Goal: Answer question/provide support

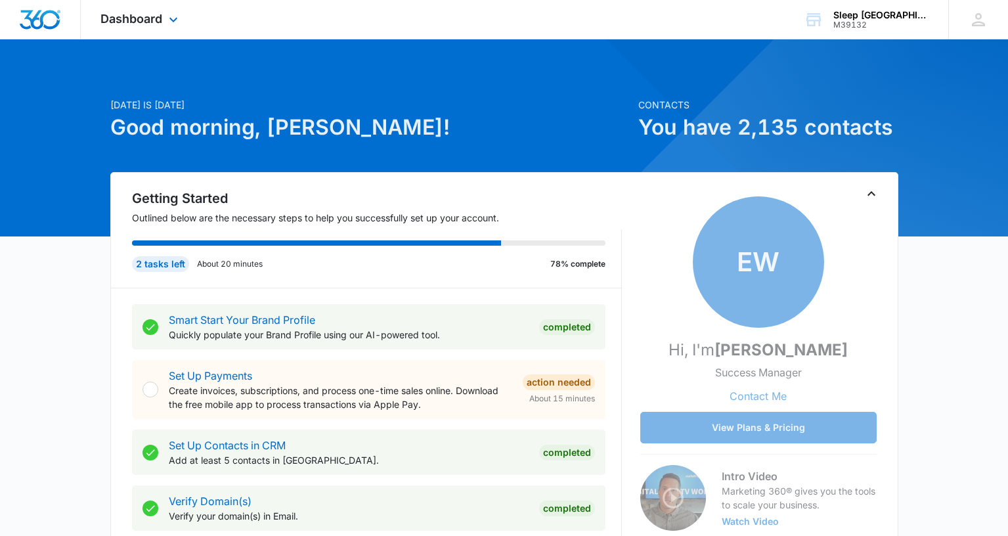
click at [135, 28] on div "Dashboard Apps Reputation Websites Forms CRM Email Social Payments POS Content …" at bounding box center [141, 19] width 120 height 39
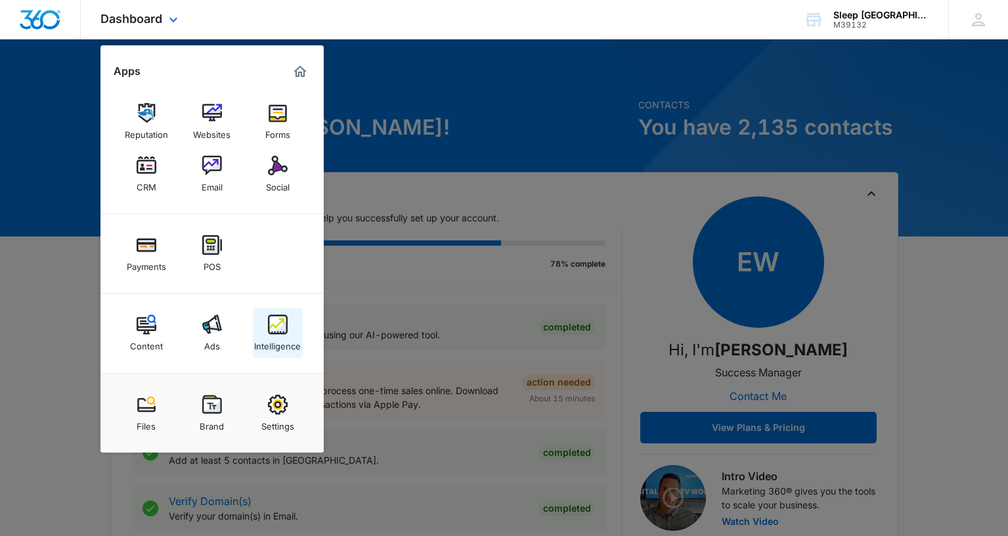
click at [284, 335] on div "Intelligence" at bounding box center [277, 342] width 47 height 17
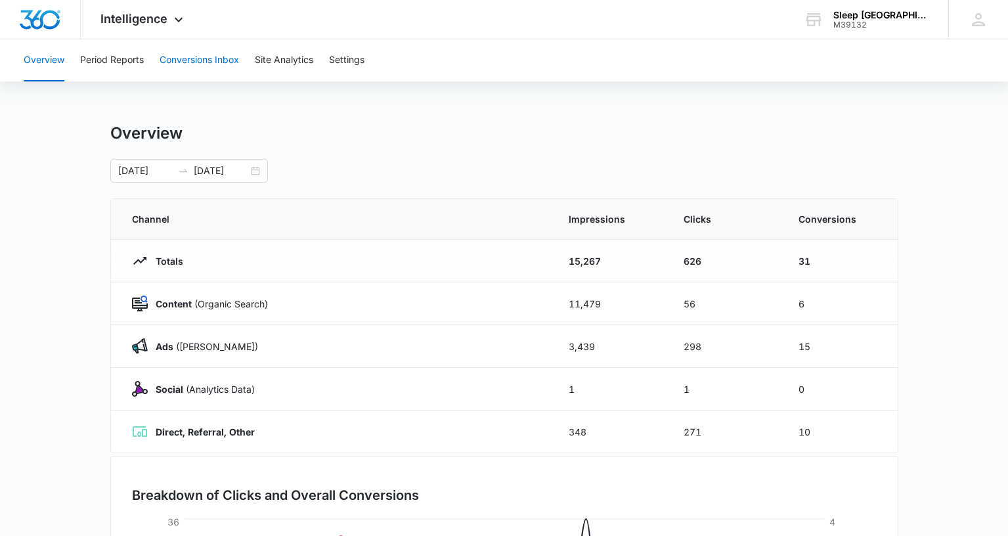
click at [215, 62] on button "Conversions Inbox" at bounding box center [199, 60] width 79 height 42
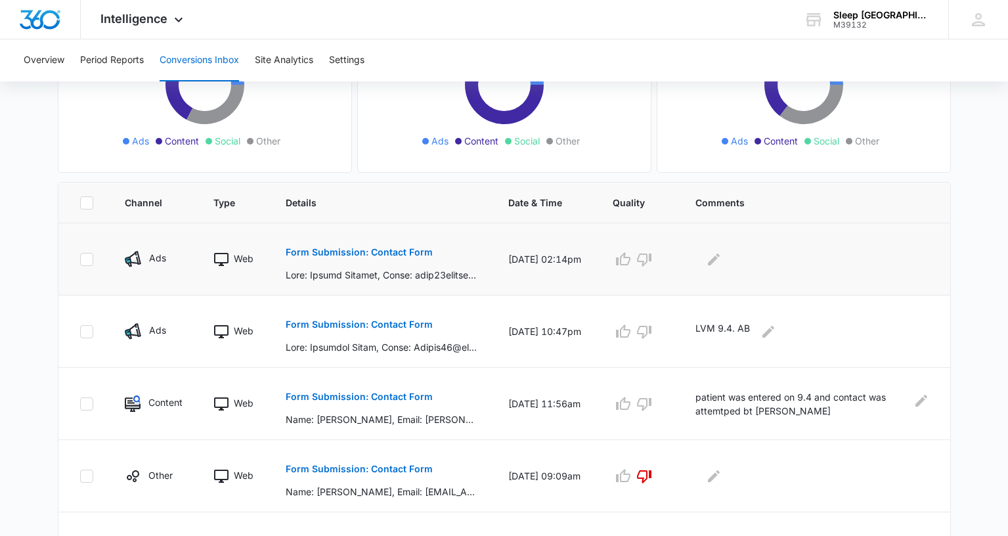
scroll to position [197, 0]
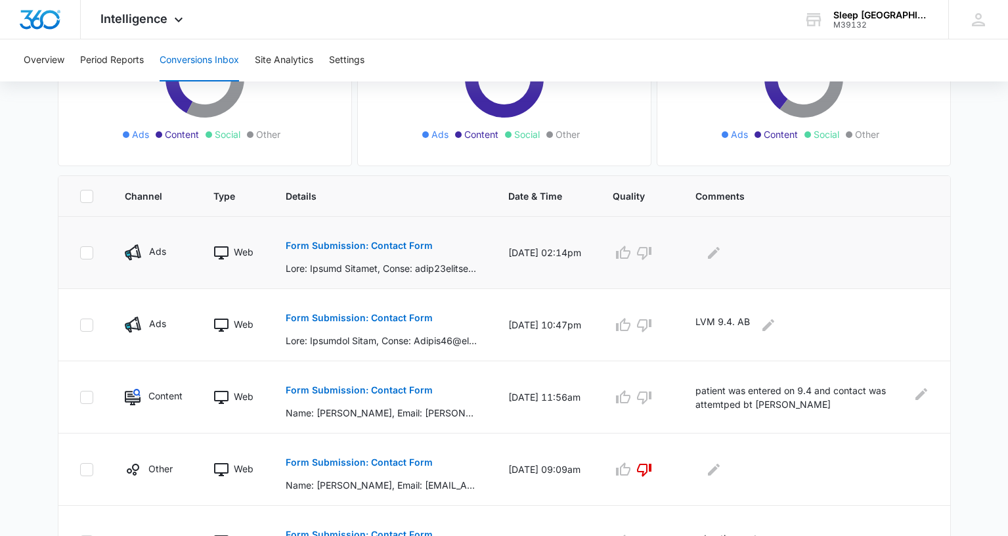
click at [345, 248] on p "Form Submission: Contact Form" at bounding box center [359, 245] width 147 height 9
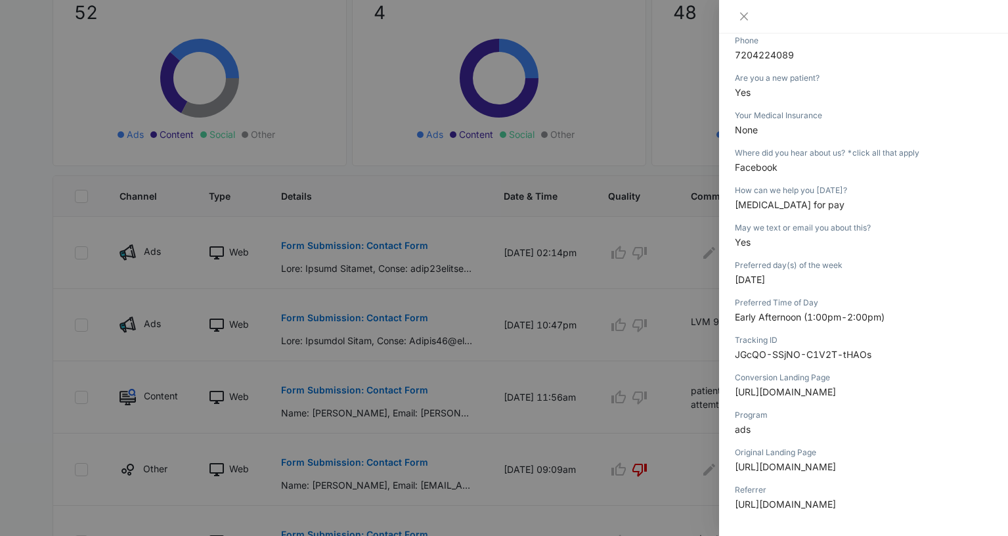
scroll to position [328, 0]
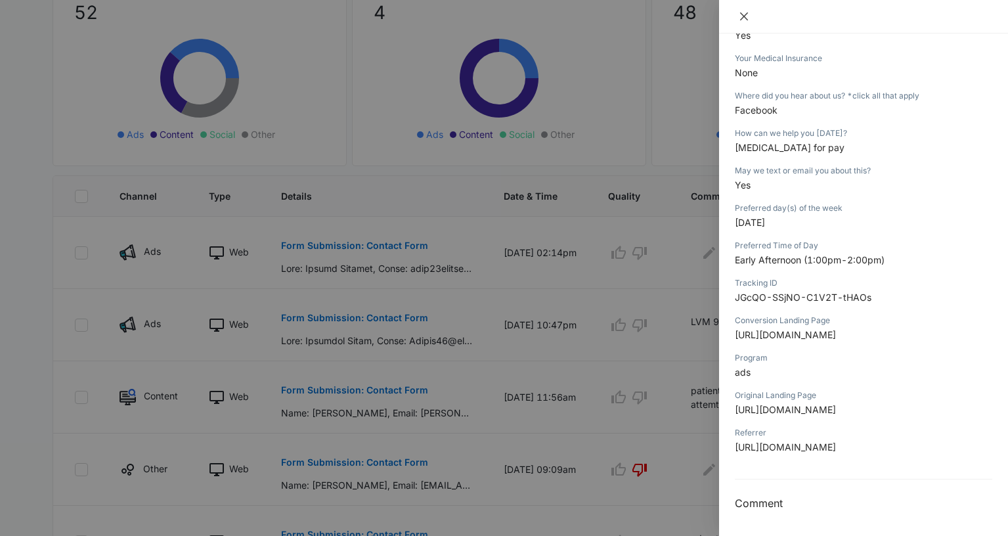
click at [738, 11] on icon "close" at bounding box center [743, 16] width 11 height 11
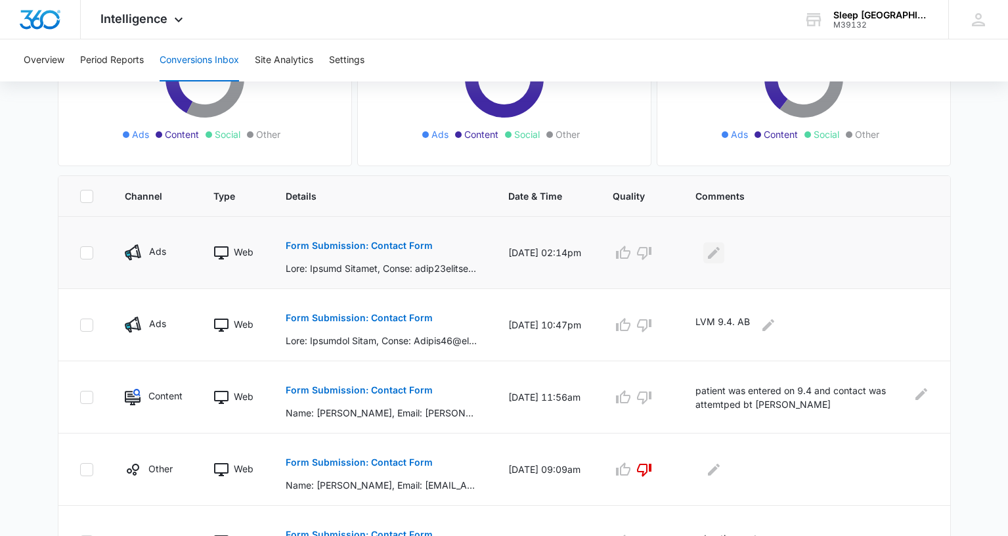
click at [721, 252] on icon "Edit Comments" at bounding box center [714, 253] width 16 height 16
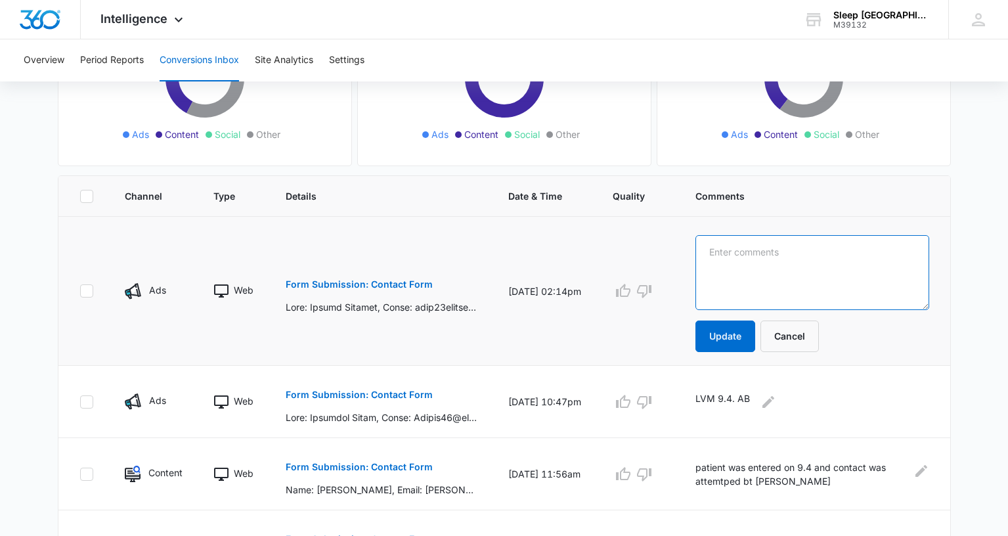
click at [767, 254] on textarea at bounding box center [811, 272] width 233 height 75
drag, startPoint x: 645, startPoint y: 287, endPoint x: 659, endPoint y: 289, distance: 14.6
click at [633, 287] on button "button" at bounding box center [622, 290] width 21 height 21
click at [660, 291] on div "Loading Loading" at bounding box center [637, 290] width 51 height 21
drag, startPoint x: 661, startPoint y: 289, endPoint x: 711, endPoint y: 286, distance: 50.0
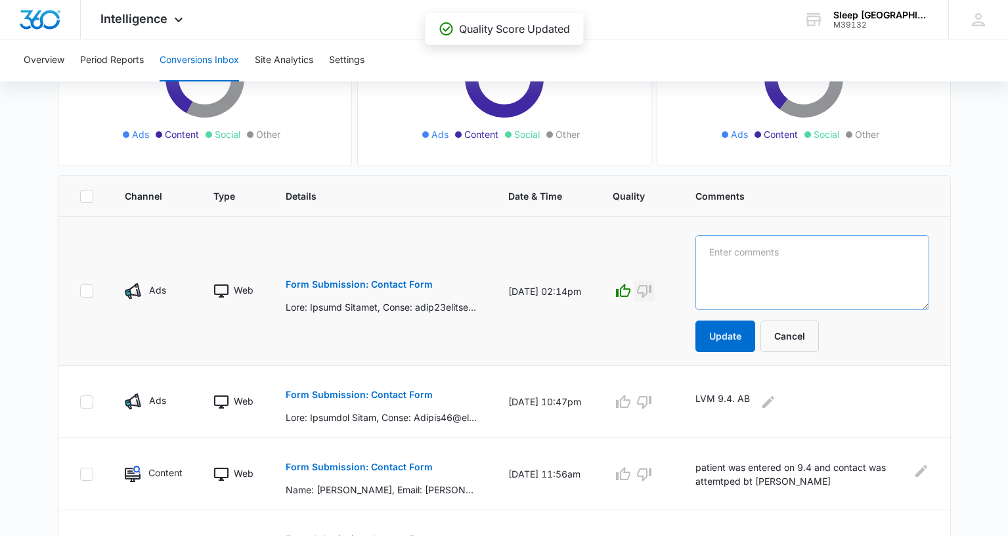
click at [652, 289] on icon "button" at bounding box center [644, 291] width 16 height 16
click at [803, 259] on textarea at bounding box center [811, 272] width 233 height 75
type textarea "P"
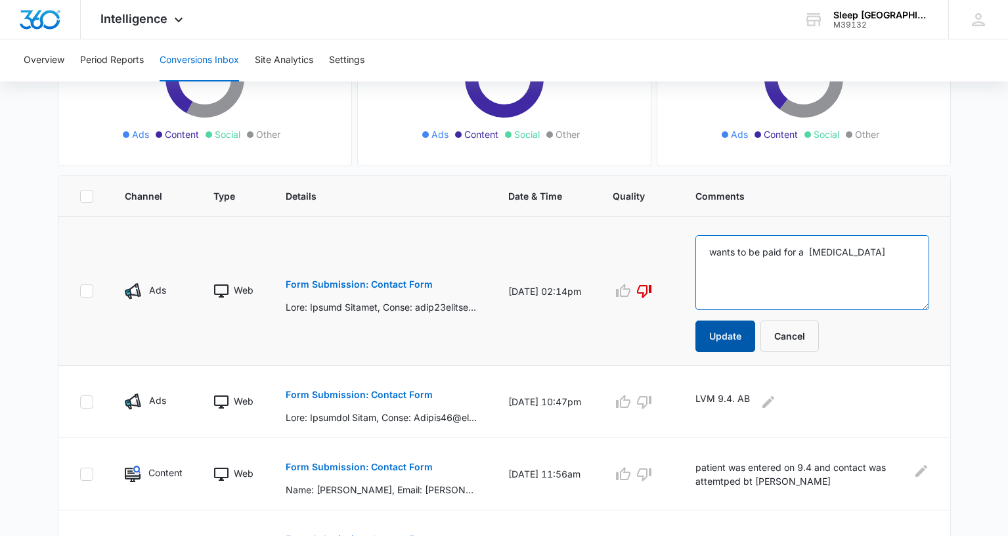
type textarea "wants to be paid for a [MEDICAL_DATA]"
click at [731, 331] on button "Update" at bounding box center [725, 336] width 60 height 32
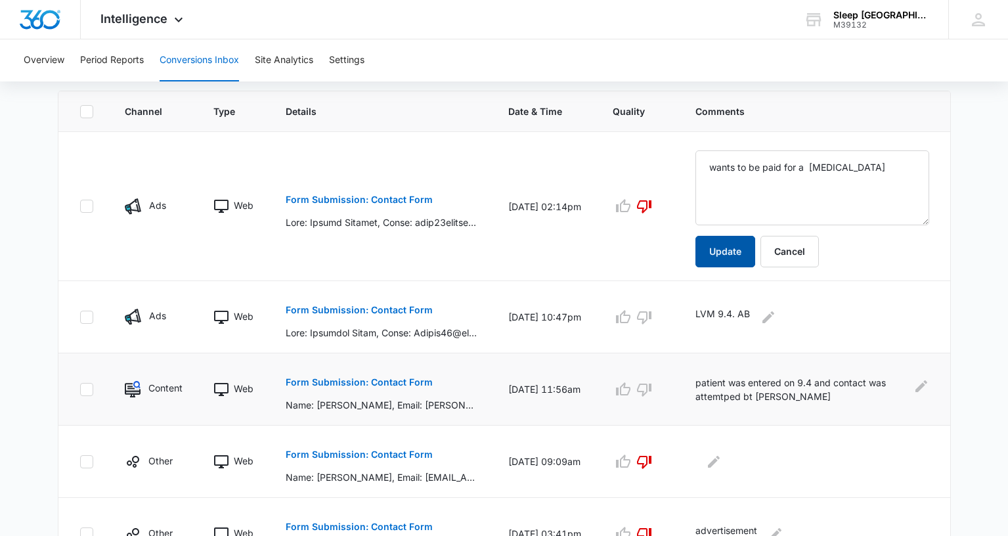
scroll to position [394, 0]
